Goal: Download file/media

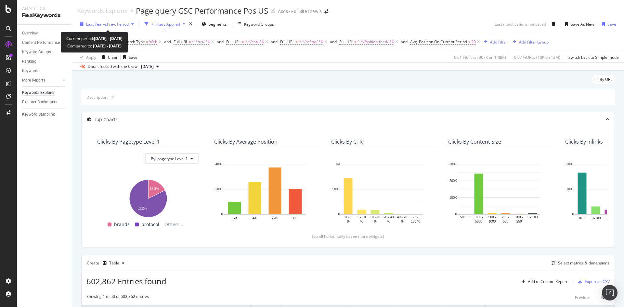
click at [108, 26] on span "vs Prev. Period" at bounding box center [116, 24] width 26 height 6
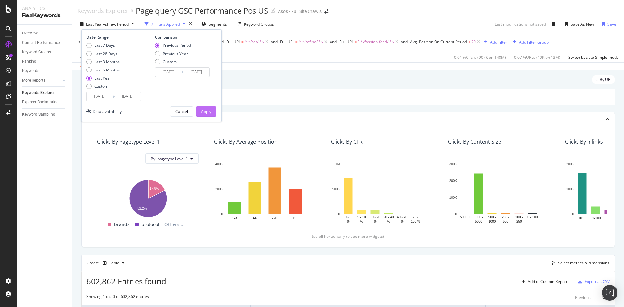
click at [213, 115] on button "Apply" at bounding box center [206, 111] width 20 height 10
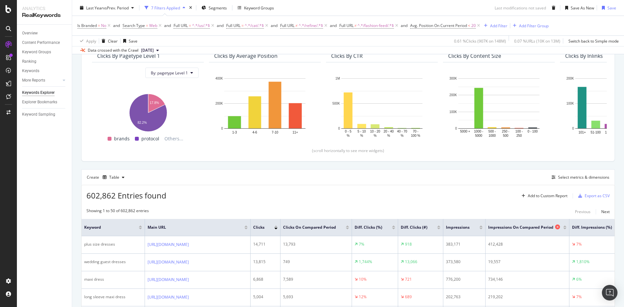
scroll to position [130, 0]
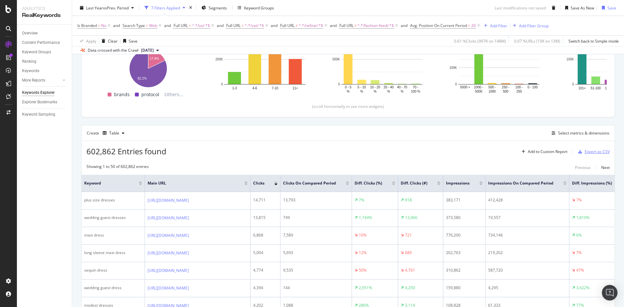
click at [594, 153] on div "Export as CSV" at bounding box center [596, 152] width 25 height 6
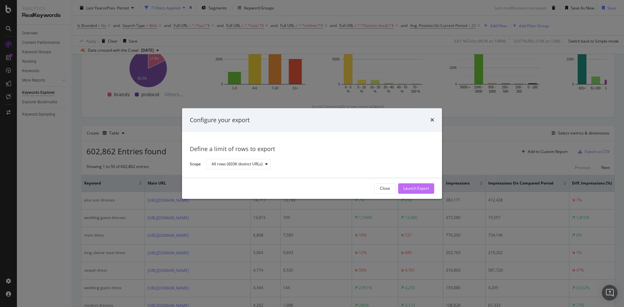
click at [408, 186] on div "Launch Export" at bounding box center [416, 189] width 26 height 6
